Goal: Information Seeking & Learning: Learn about a topic

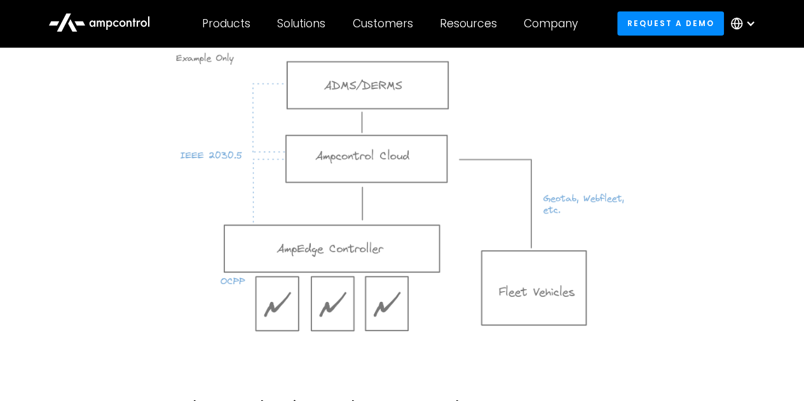
scroll to position [2327, 0]
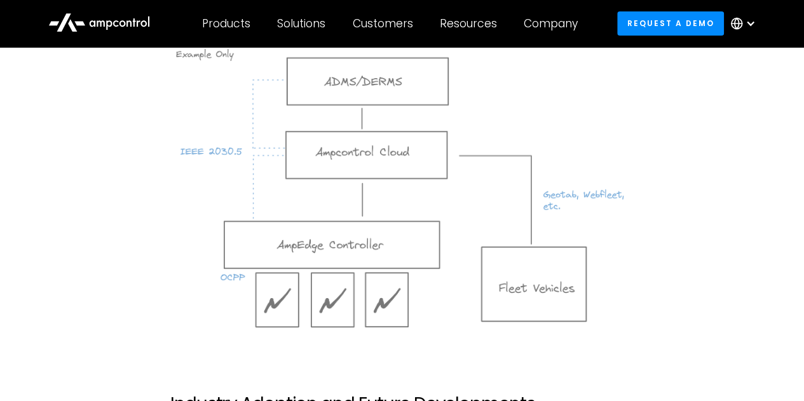
drag, startPoint x: 253, startPoint y: 214, endPoint x: 119, endPoint y: 172, distance: 140.5
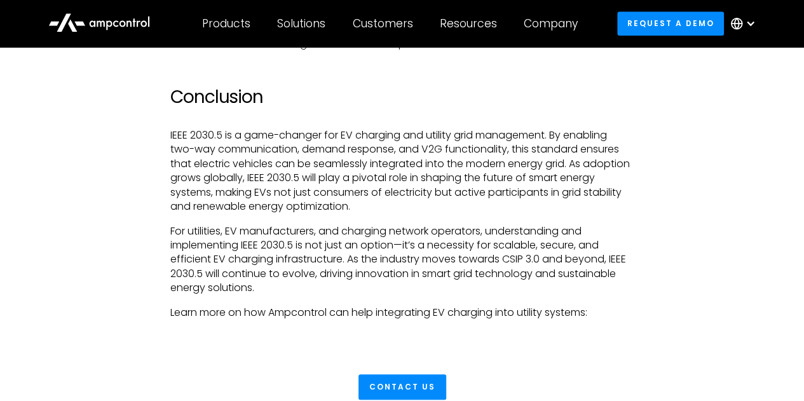
scroll to position [2879, 0]
